Goal: Task Accomplishment & Management: Complete application form

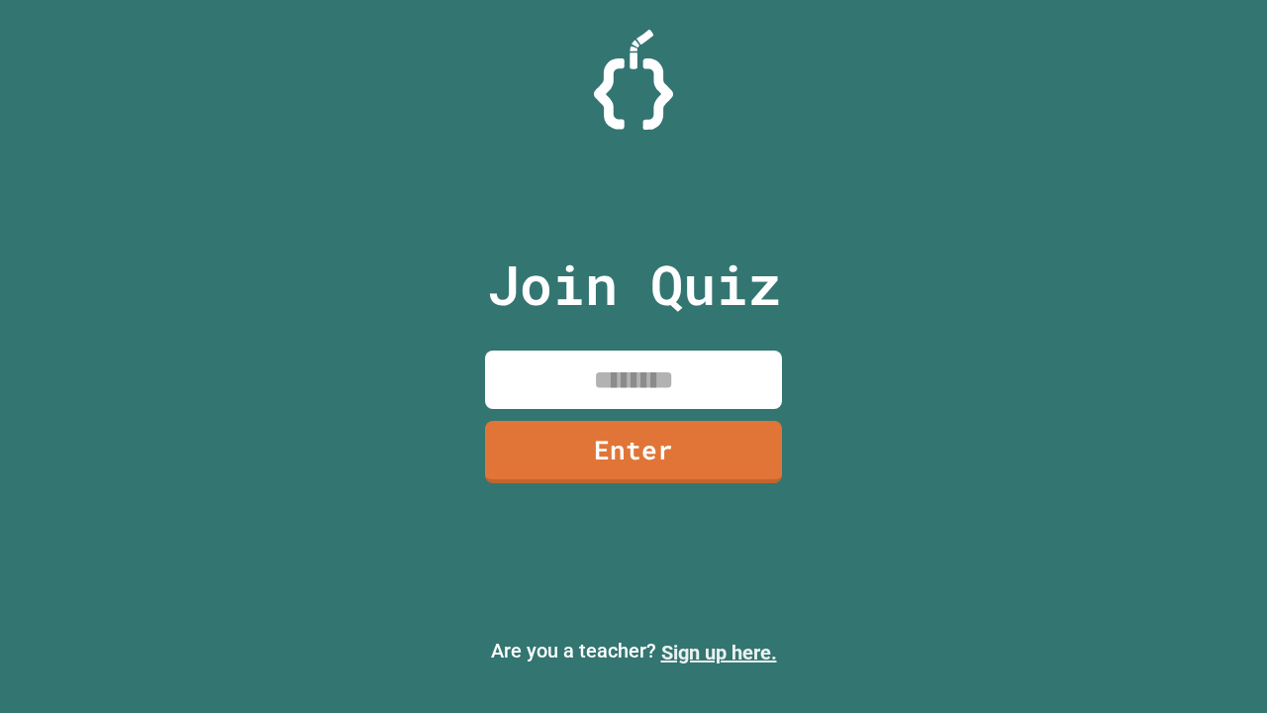
click at [718, 652] on link "Sign up here." at bounding box center [719, 652] width 116 height 24
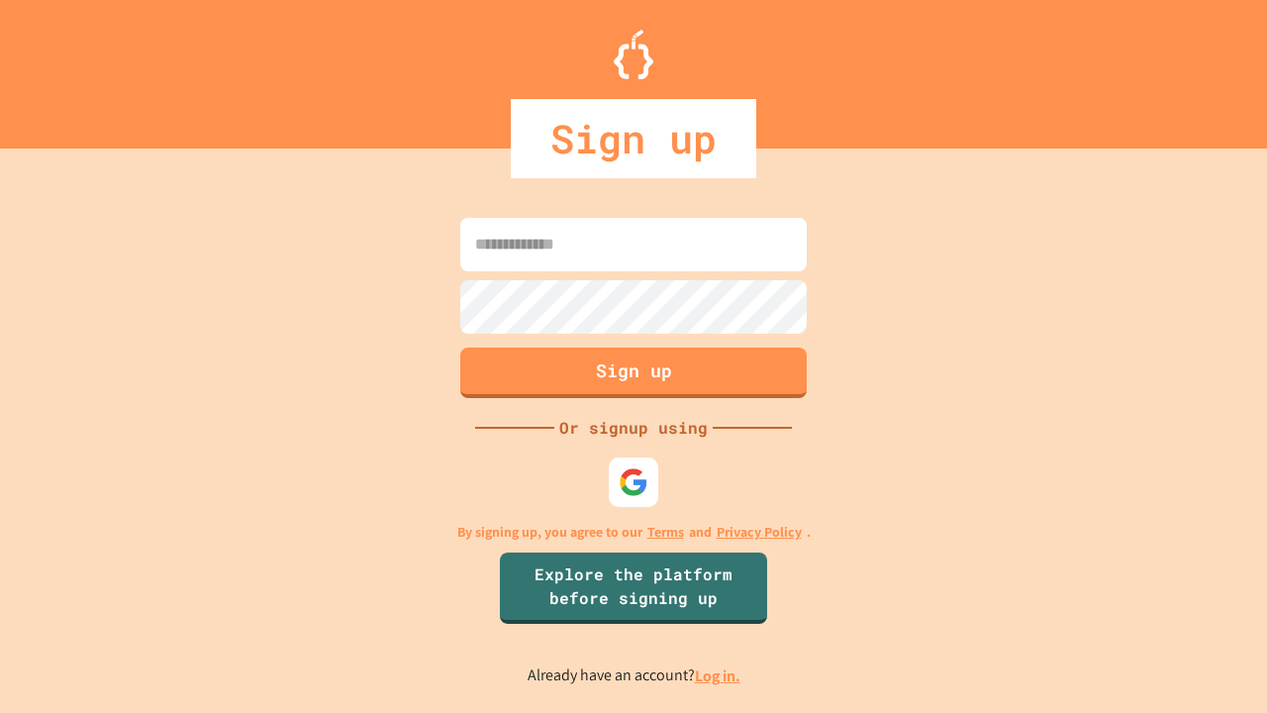
click at [718, 675] on link "Log in." at bounding box center [718, 675] width 46 height 21
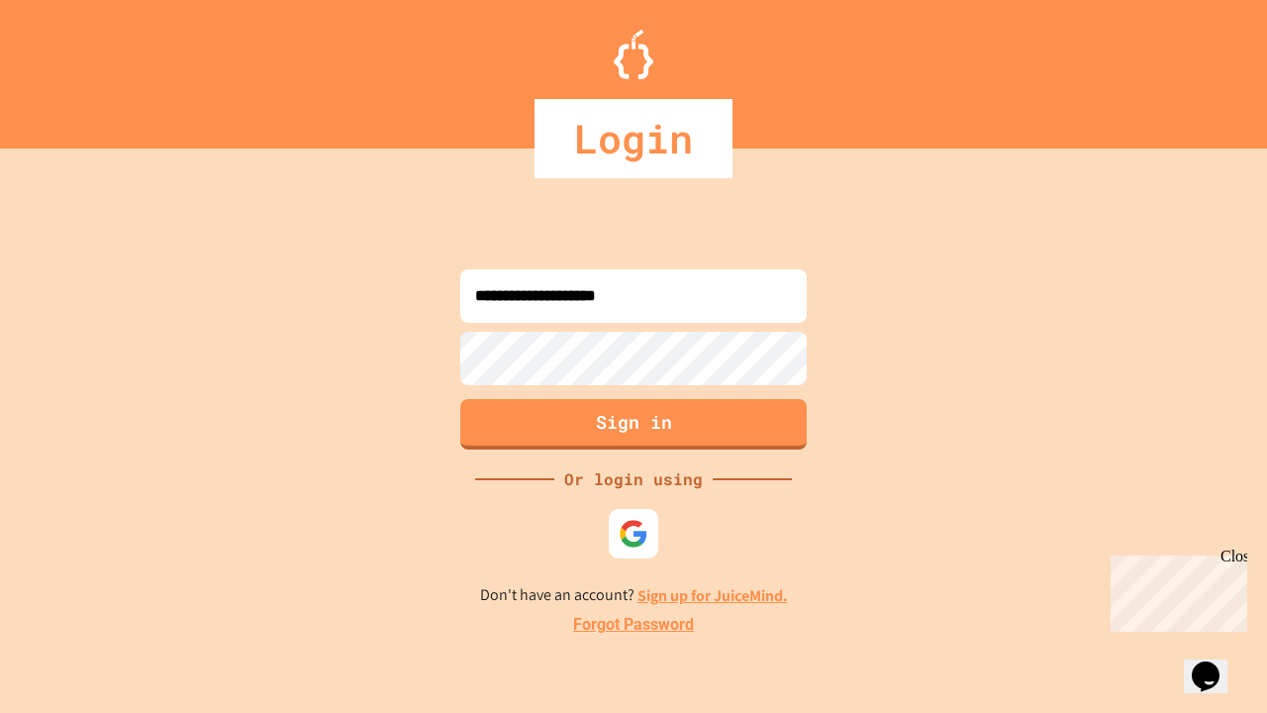
type input "**********"
